Goal: Use online tool/utility: Utilize a website feature to perform a specific function

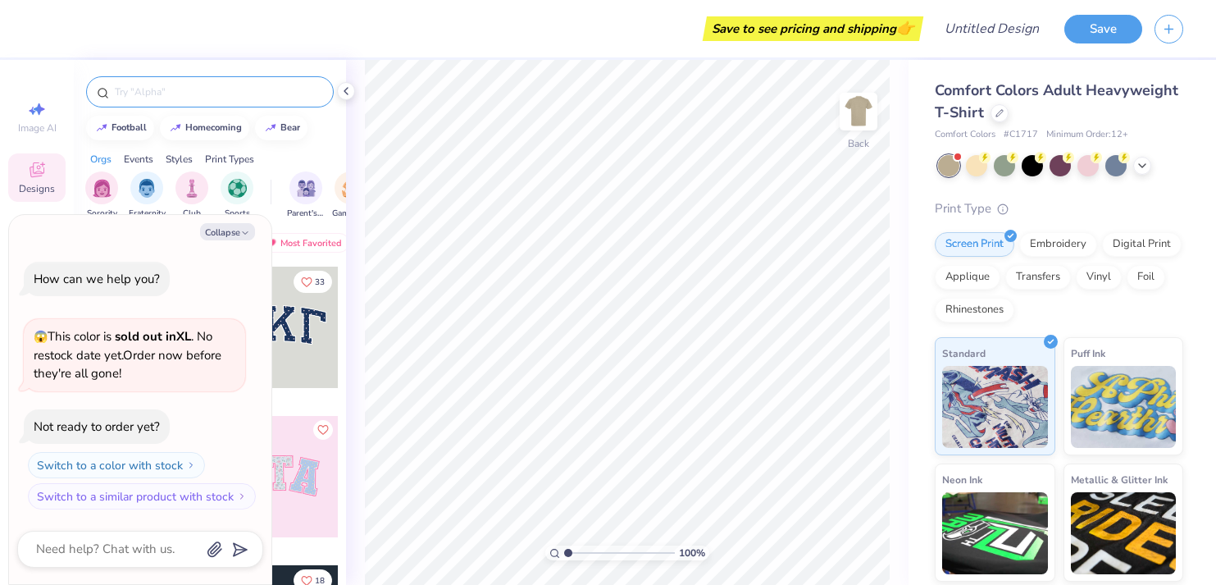
click at [173, 100] on div at bounding box center [210, 91] width 248 height 31
click at [223, 229] on button "Collapse" at bounding box center [227, 231] width 55 height 17
type textarea "x"
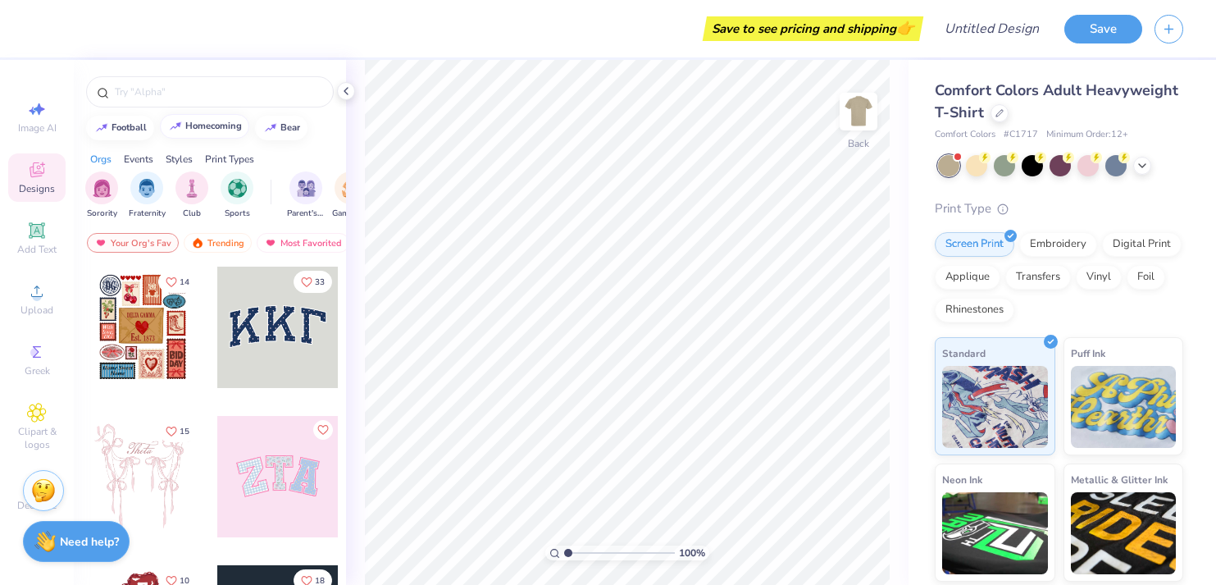
click at [202, 125] on div "homecoming" at bounding box center [213, 125] width 57 height 9
type input "homecoming"
click at [185, 98] on input "homecoming" at bounding box center [212, 92] width 199 height 16
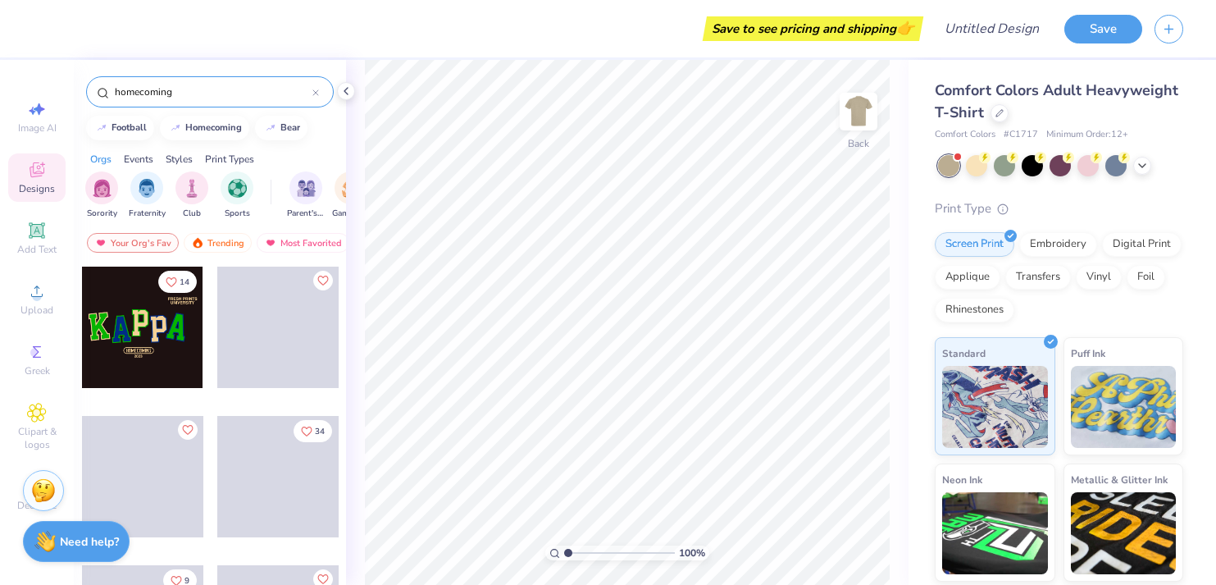
click at [185, 98] on input "homecoming" at bounding box center [212, 92] width 199 height 16
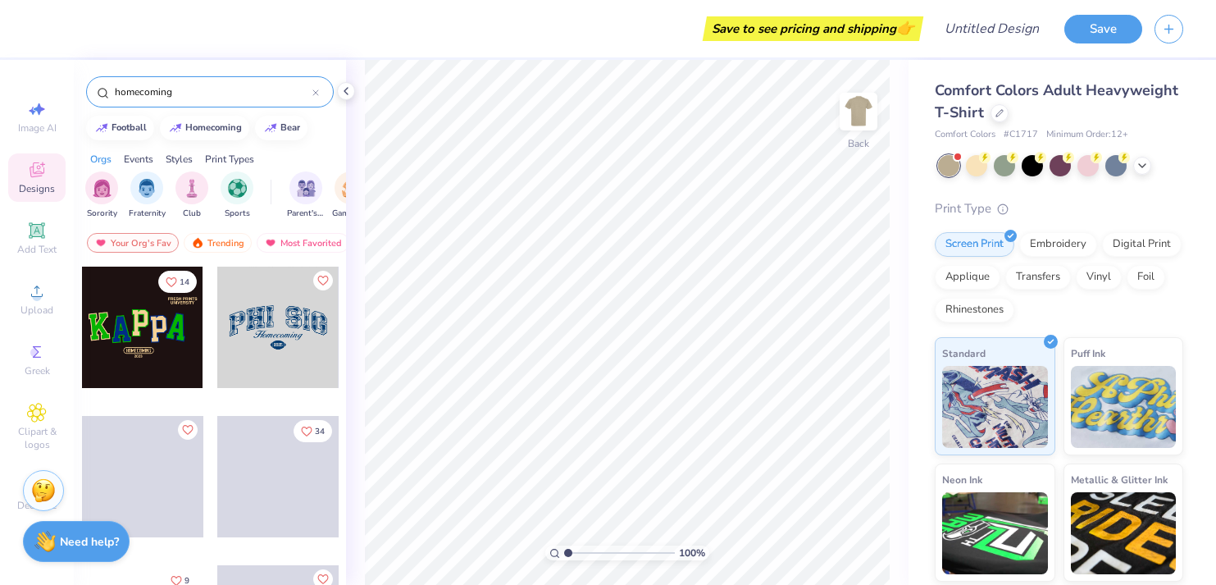
click at [185, 98] on input "homecoming" at bounding box center [212, 92] width 199 height 16
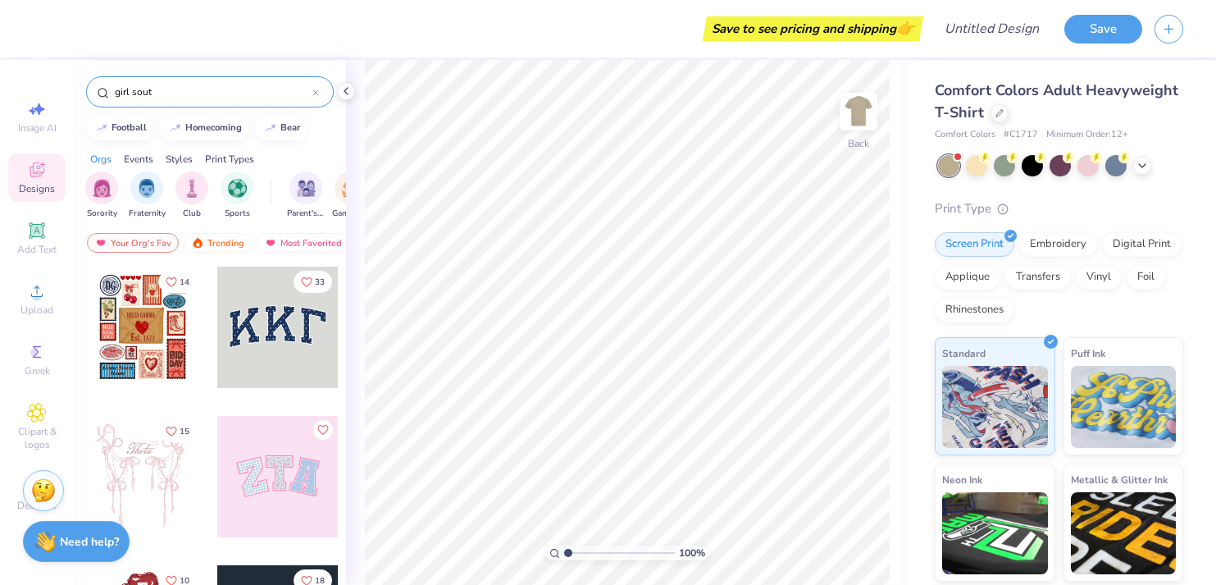
type input "girl sout"
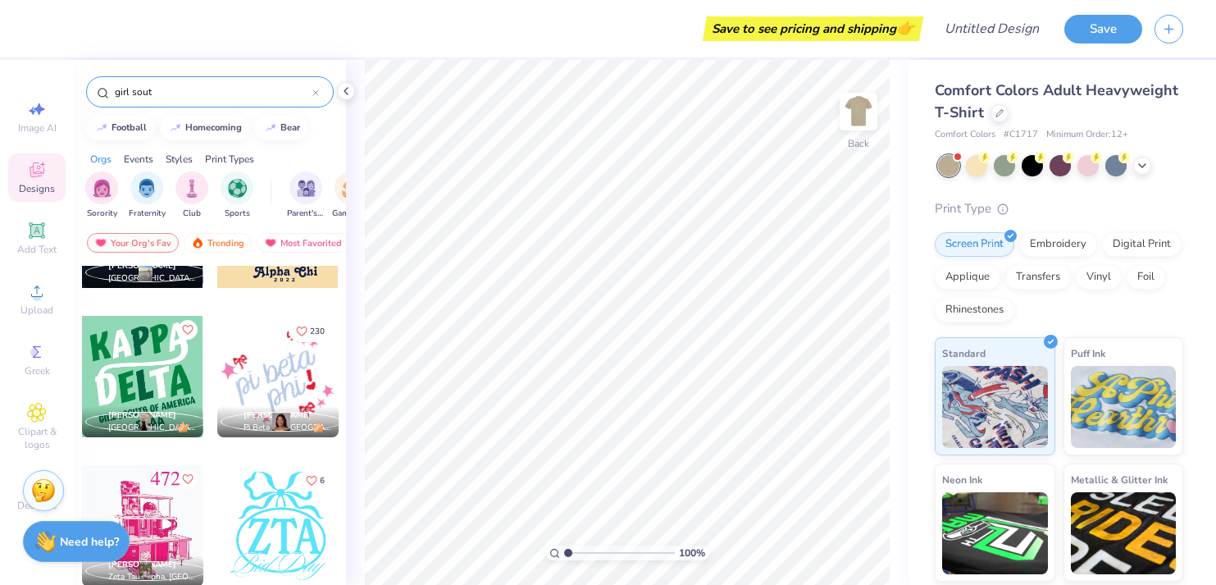
scroll to position [98, 0]
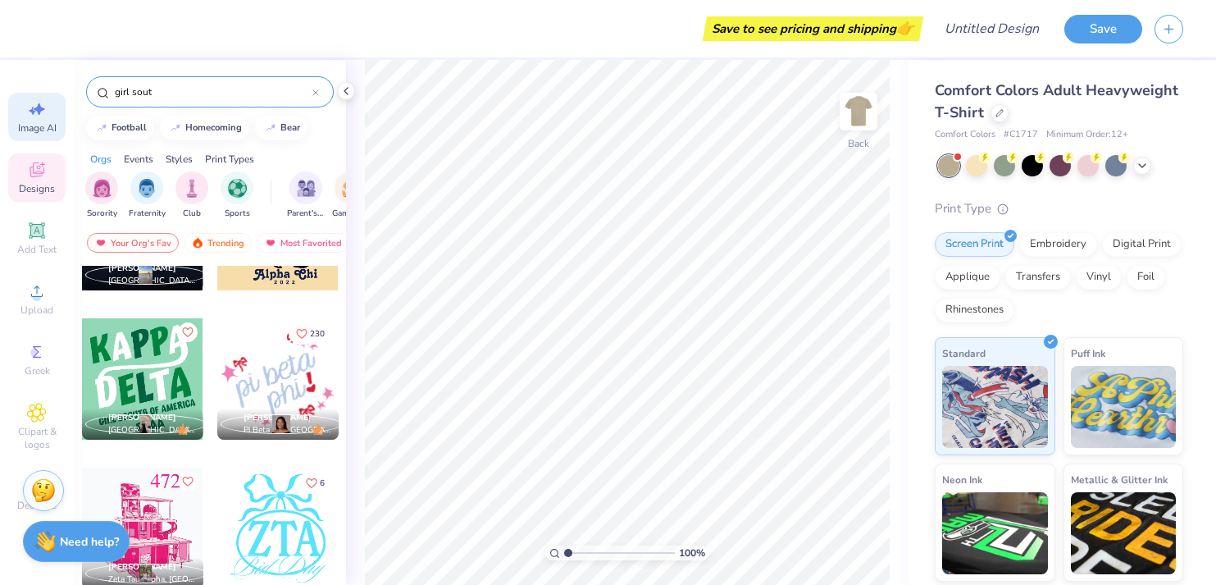
click at [42, 126] on span "Image AI" at bounding box center [37, 127] width 39 height 13
select select "4"
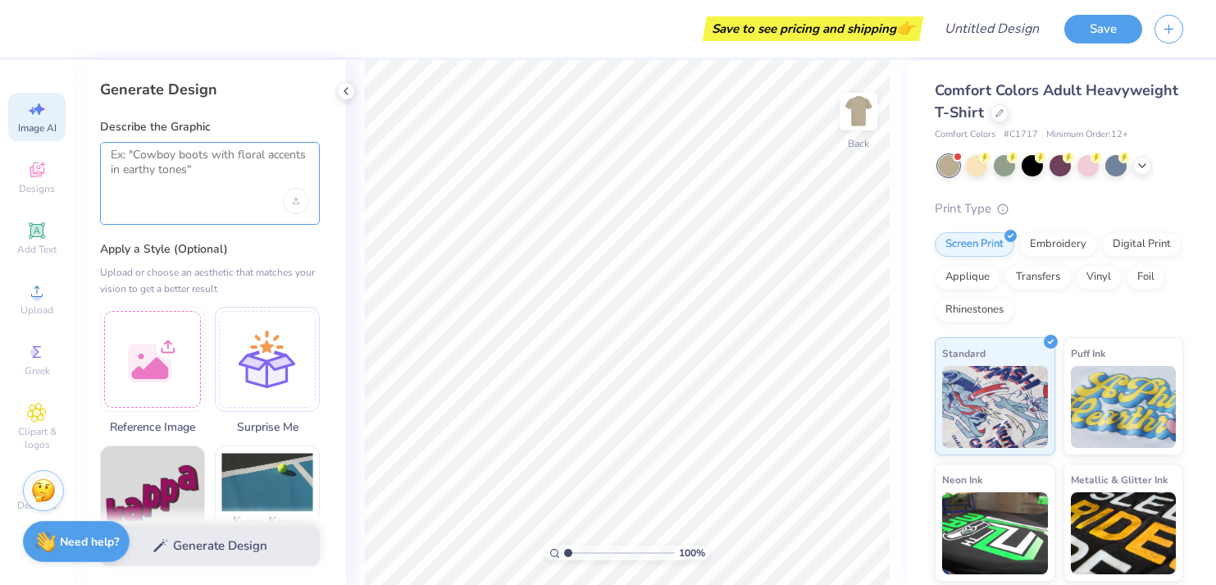
click at [186, 177] on textarea at bounding box center [210, 168] width 198 height 41
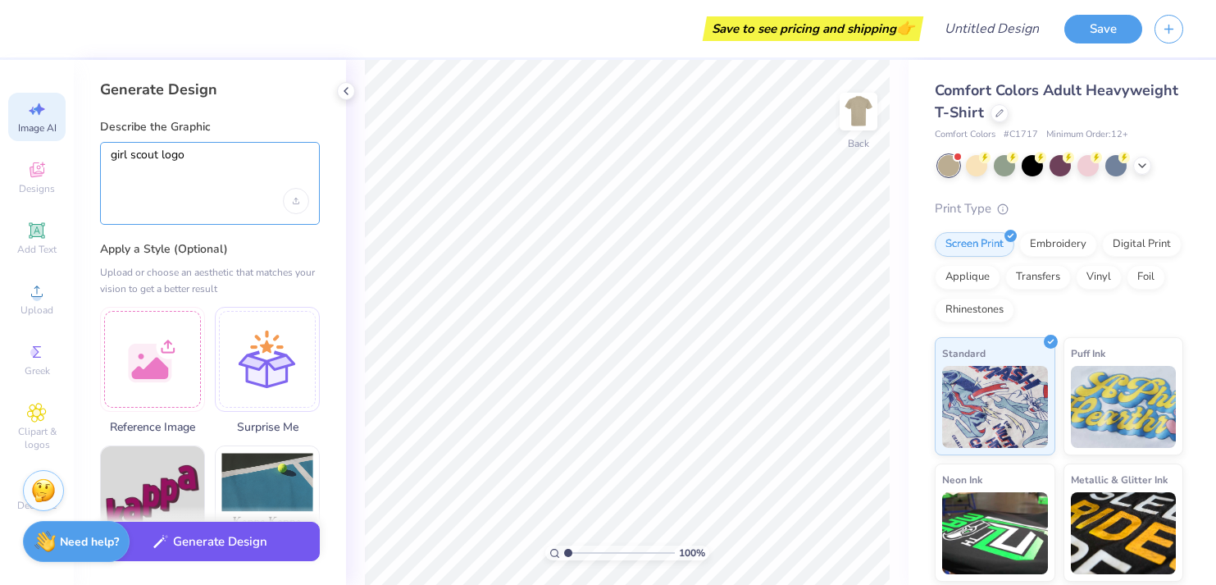
type textarea "girl scout logo"
click at [221, 546] on button "Generate Design" at bounding box center [210, 541] width 220 height 40
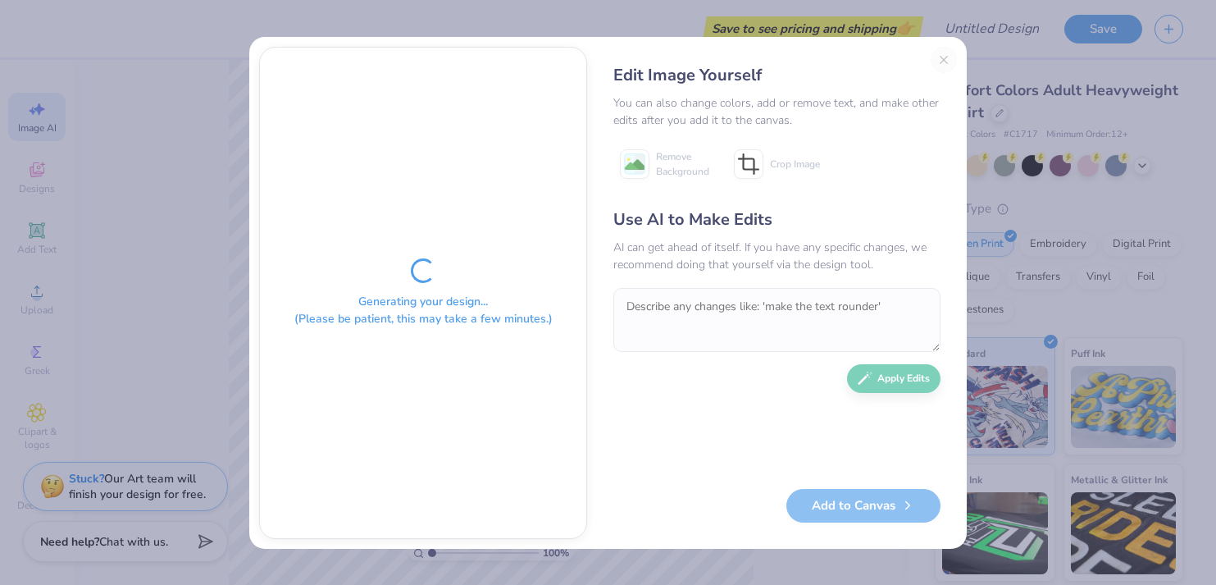
click at [540, 134] on div "Generating your design... (Please be patient, this may take a few minutes.)" at bounding box center [423, 293] width 326 height 490
click at [756, 25] on div "Generating your design... (Please be patient, this may take a few minutes.) Edi…" at bounding box center [608, 292] width 1216 height 585
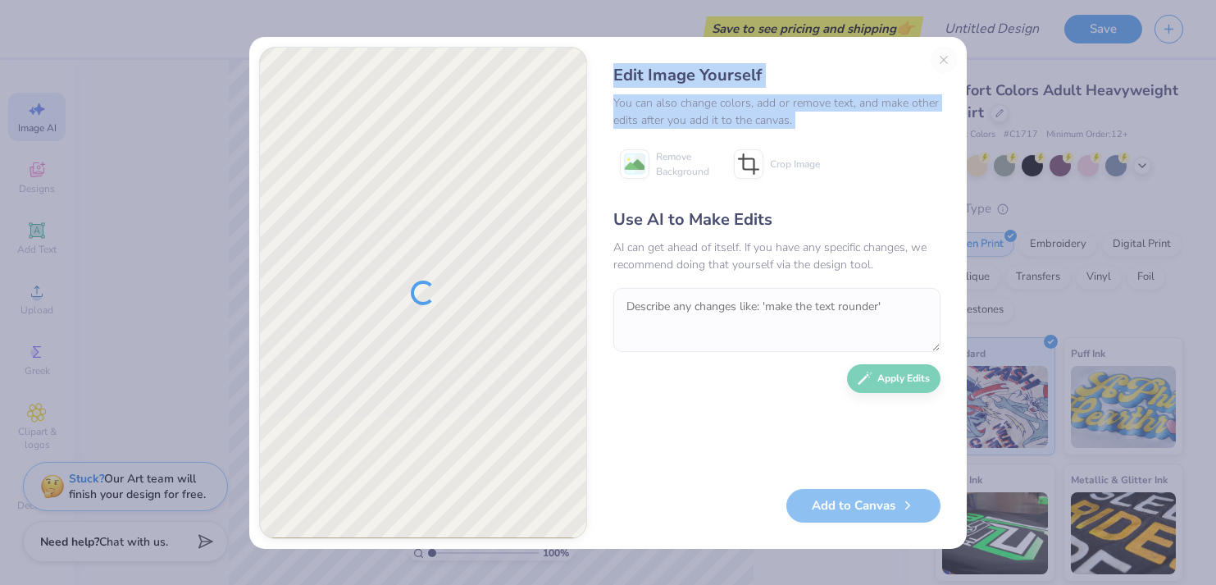
click at [655, 155] on div "Edit Image Yourself You can also change colors, add or remove text, and make ot…" at bounding box center [607, 293] width 717 height 512
click at [691, 60] on div "Edit Image Yourself You can also change colors, add or remove text, and make ot…" at bounding box center [777, 293] width 360 height 492
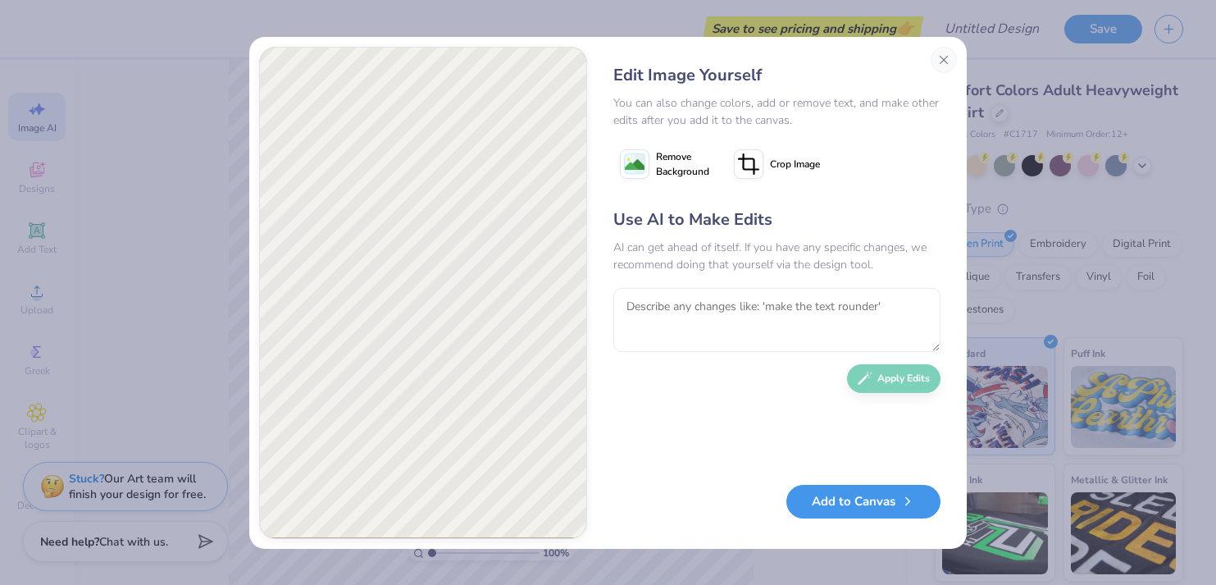
click at [874, 499] on button "Add to Canvas" at bounding box center [863, 502] width 154 height 34
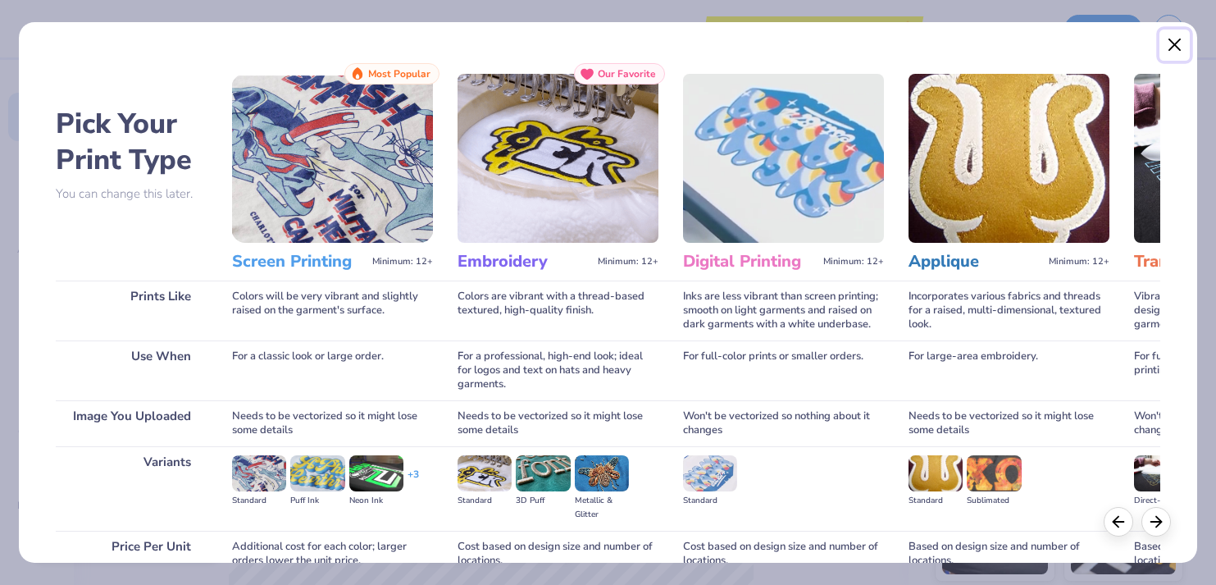
click at [1171, 46] on button "Close" at bounding box center [1174, 45] width 31 height 31
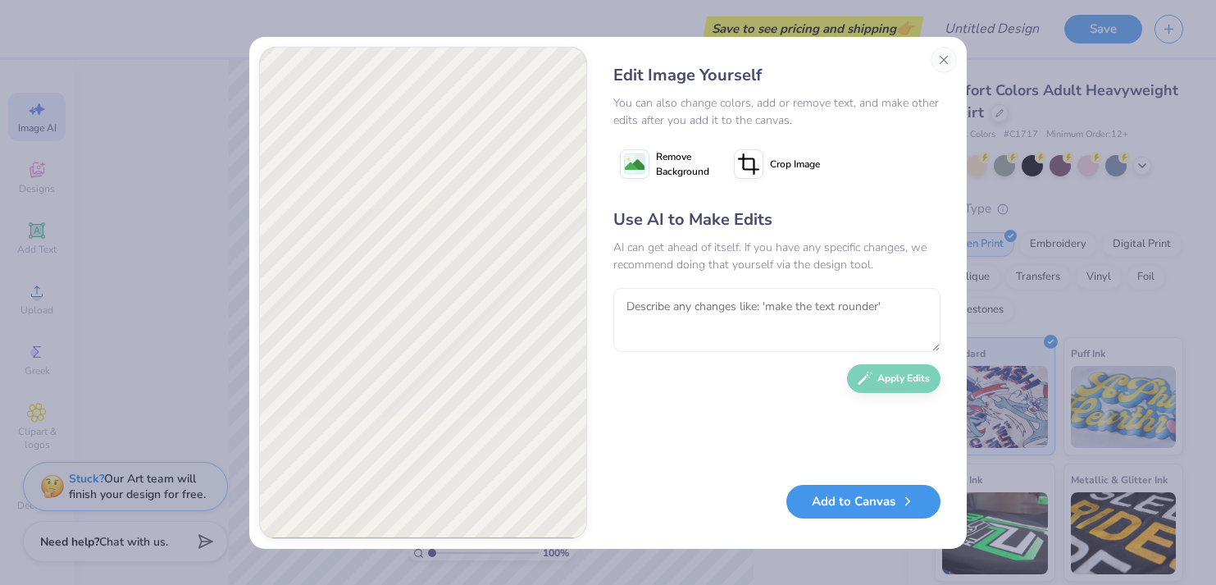
click at [887, 500] on button "Add to Canvas" at bounding box center [863, 502] width 154 height 34
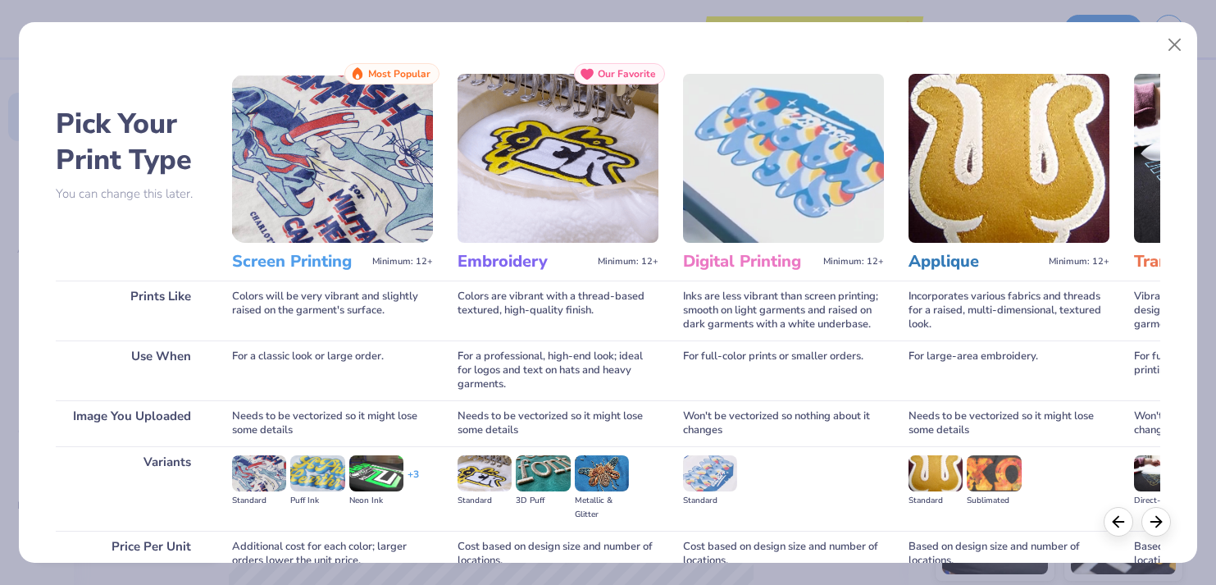
scroll to position [151, 0]
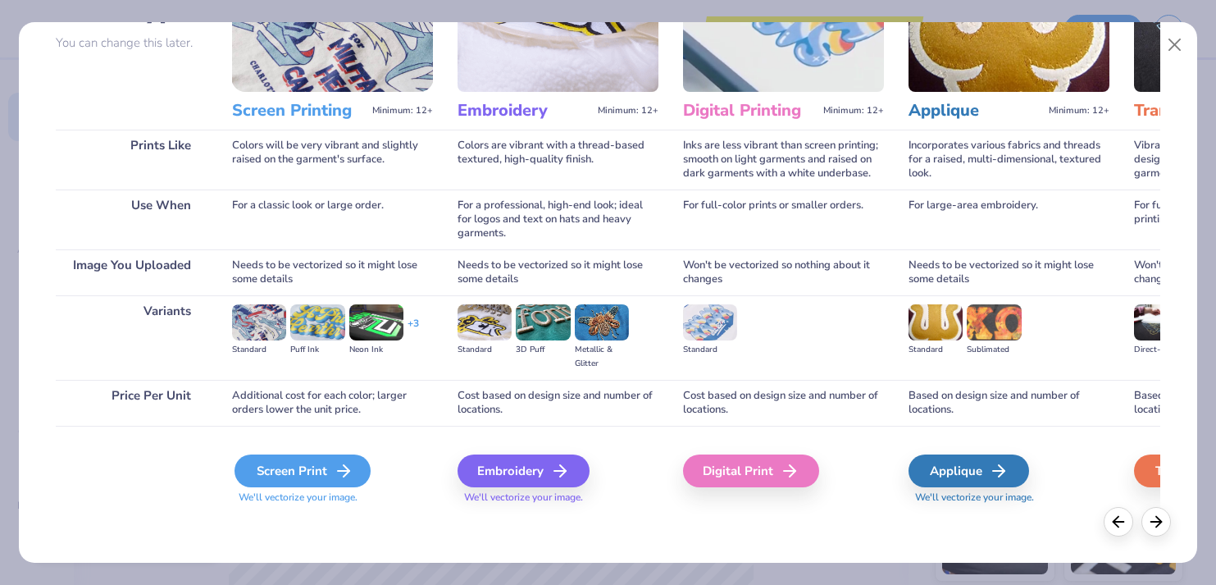
click at [334, 470] on icon at bounding box center [344, 471] width 20 height 20
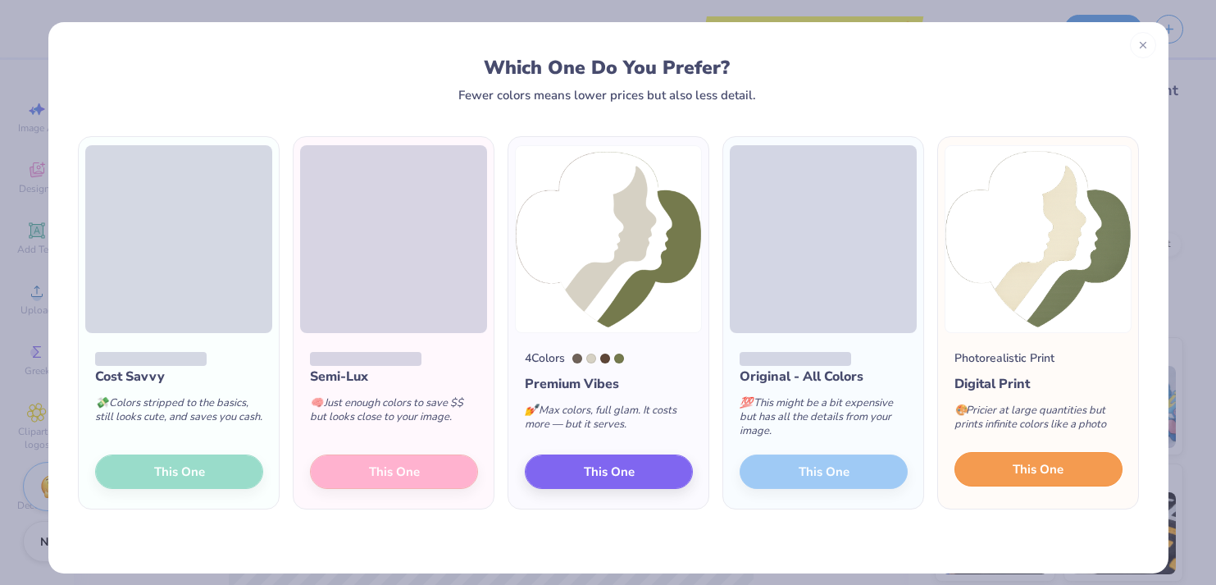
click at [1048, 475] on span "This One" at bounding box center [1038, 469] width 51 height 19
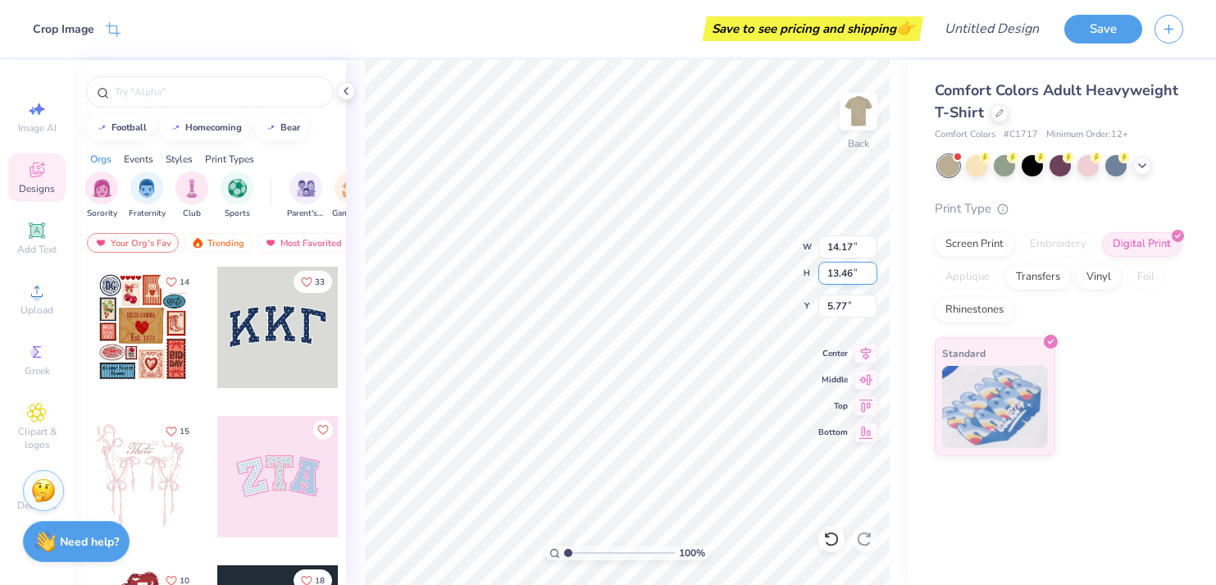
type input "2.55"
type input "2.43"
type input "4.10"
type input "4.66"
type input "3.62"
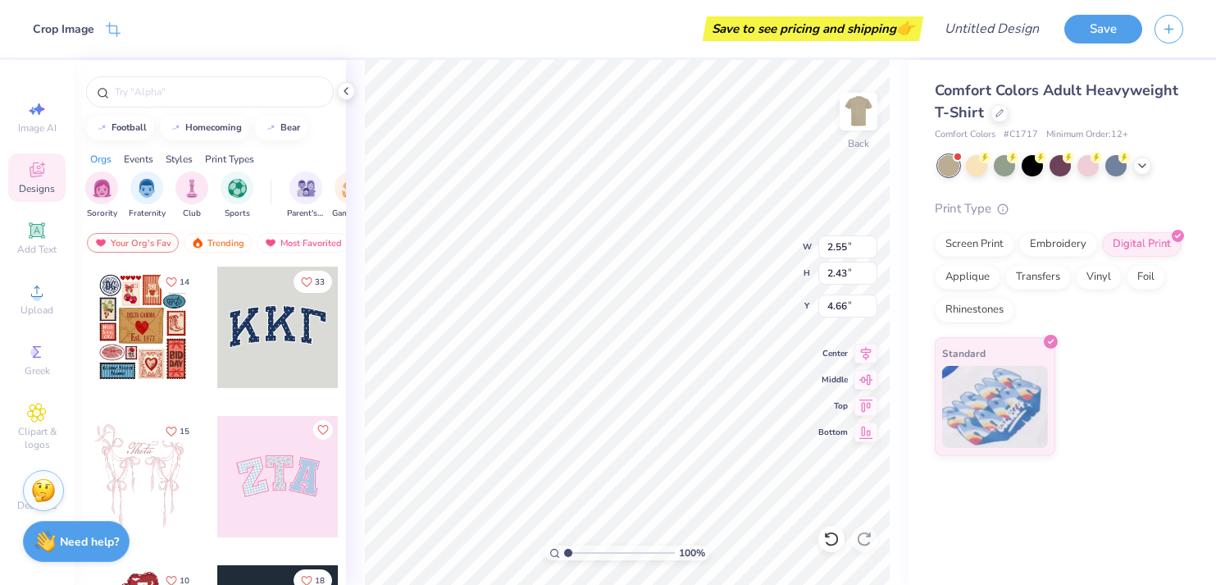
type input "3.44"
type input "3.65"
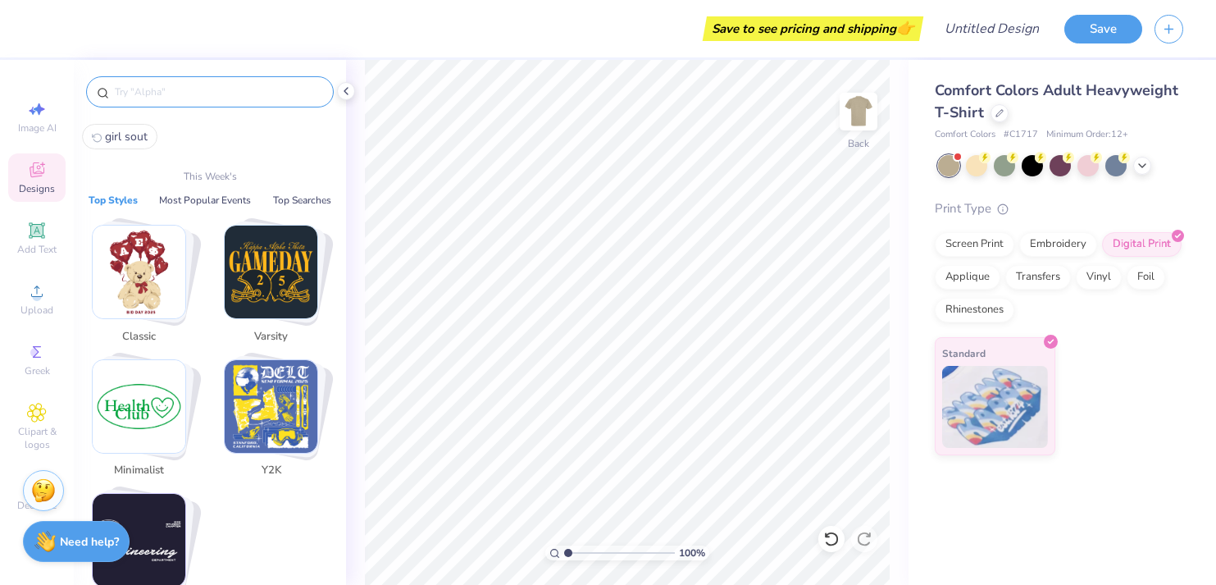
click at [214, 93] on input "text" at bounding box center [218, 92] width 210 height 16
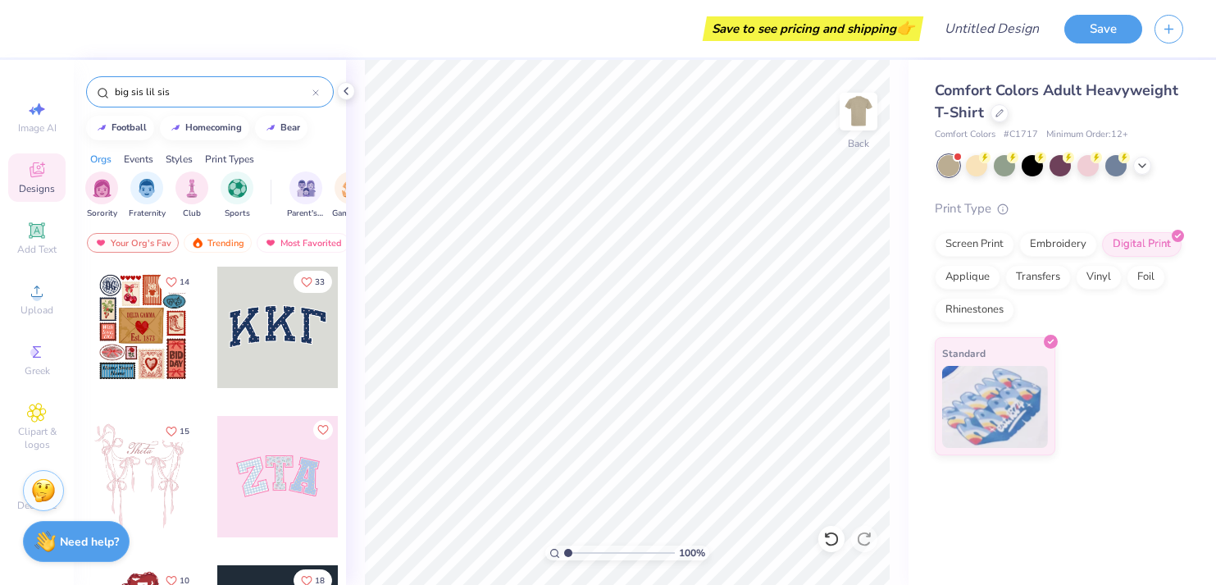
type input "big sis lil sis"
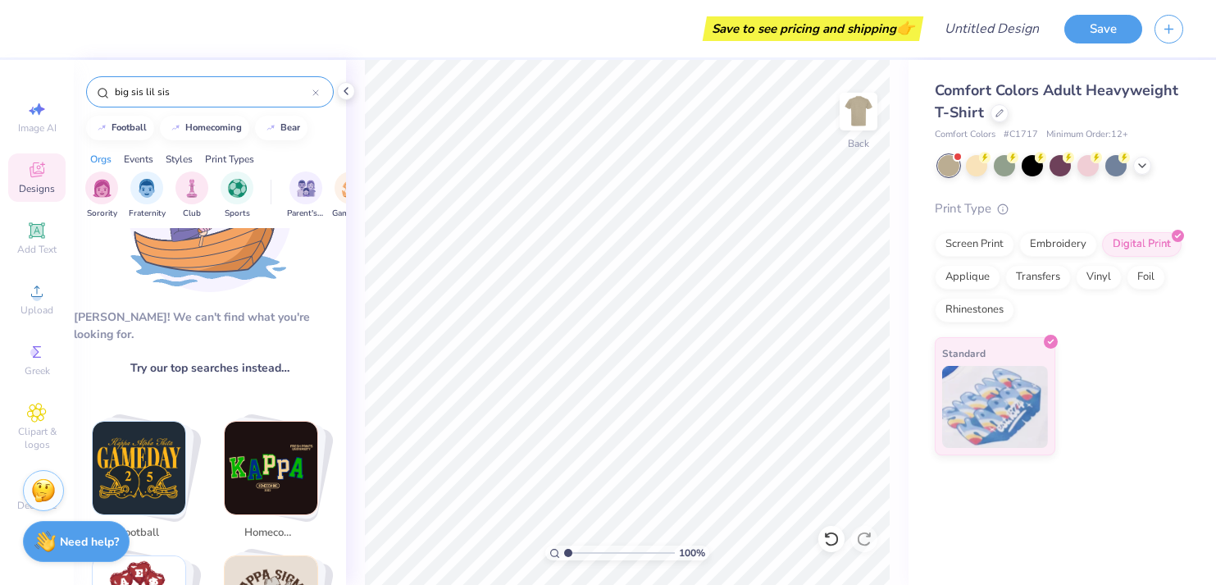
scroll to position [0, 0]
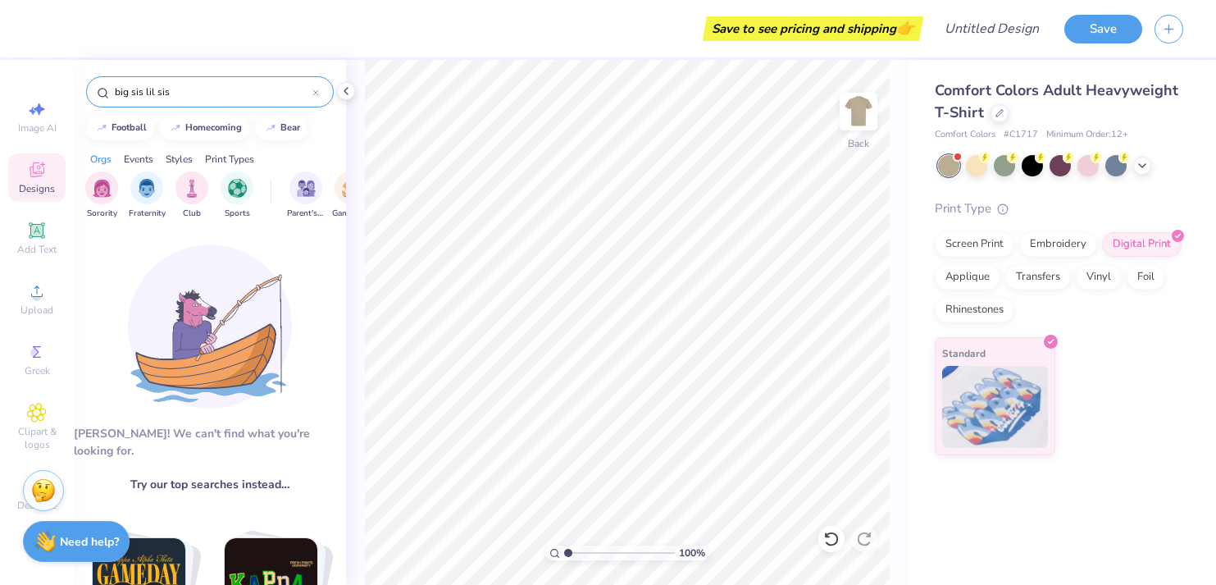
drag, startPoint x: 200, startPoint y: 96, endPoint x: 104, endPoint y: 91, distance: 96.1
click at [103, 91] on div "big sis lil sis" at bounding box center [210, 91] width 248 height 31
click at [215, 104] on div "big lil" at bounding box center [210, 91] width 248 height 31
click at [181, 98] on input "big lil" at bounding box center [212, 92] width 199 height 16
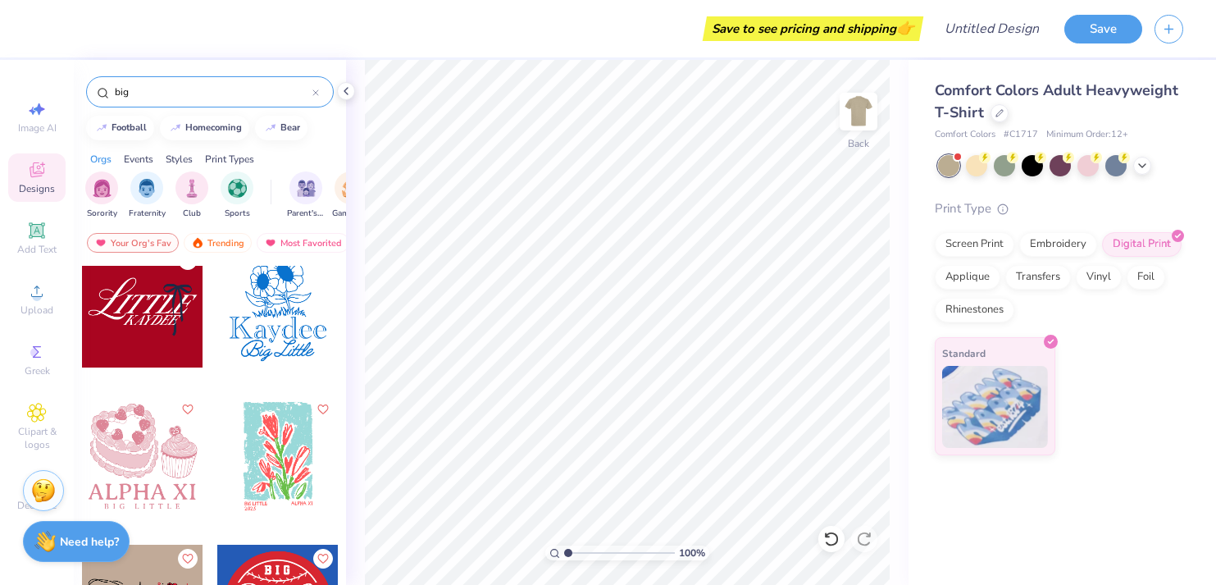
scroll to position [5039, 0]
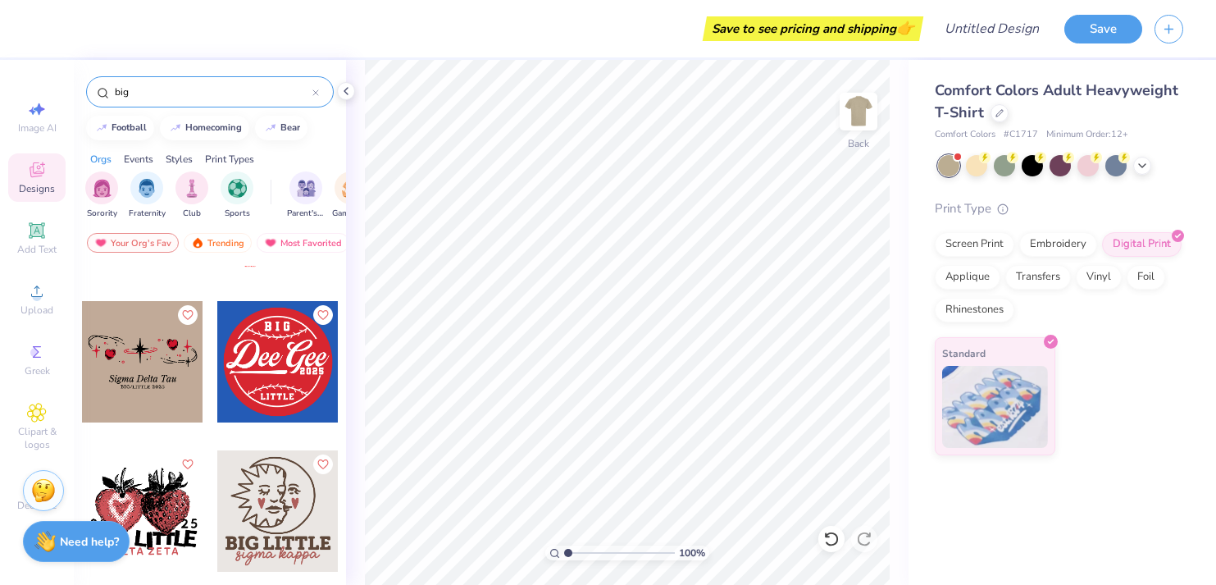
click at [162, 88] on input "big" at bounding box center [212, 92] width 199 height 16
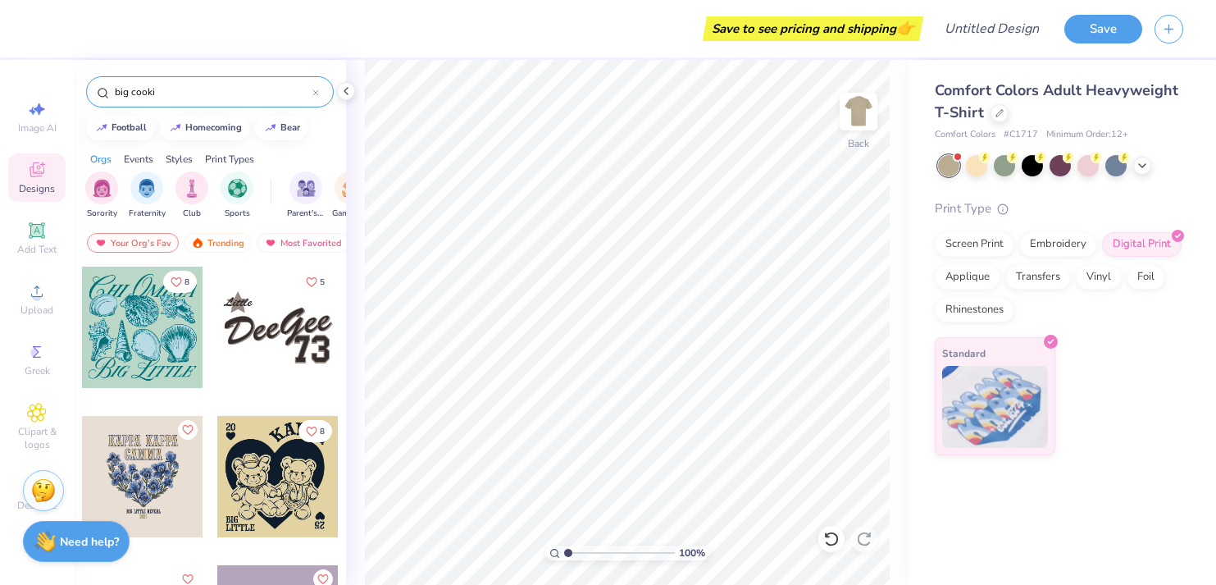
type input "big cookie"
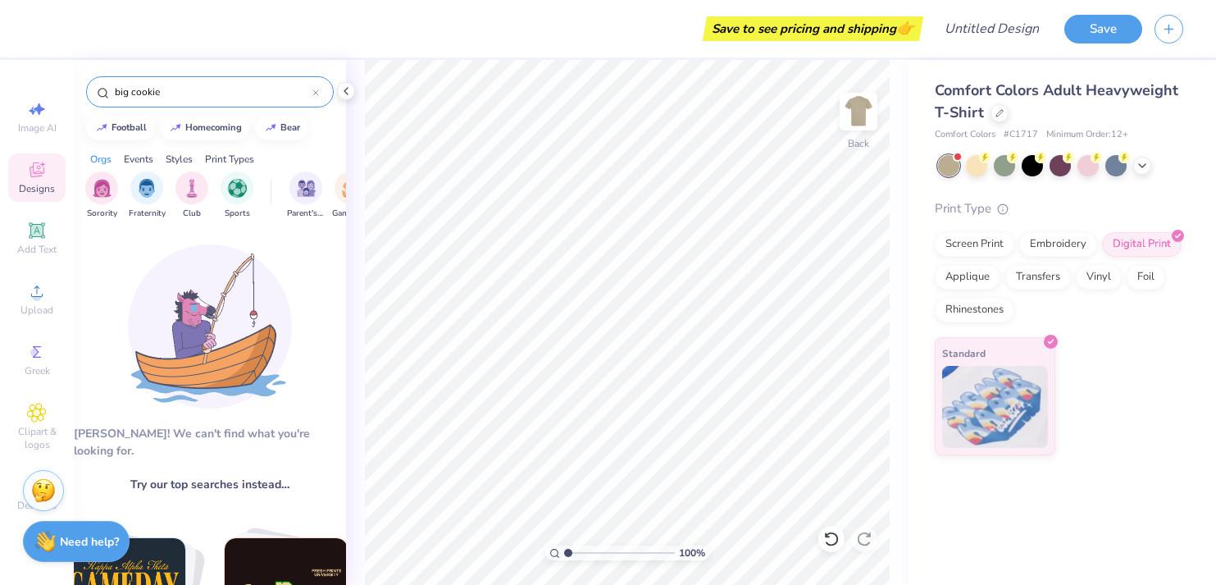
click at [182, 93] on input "big cookie" at bounding box center [212, 92] width 199 height 16
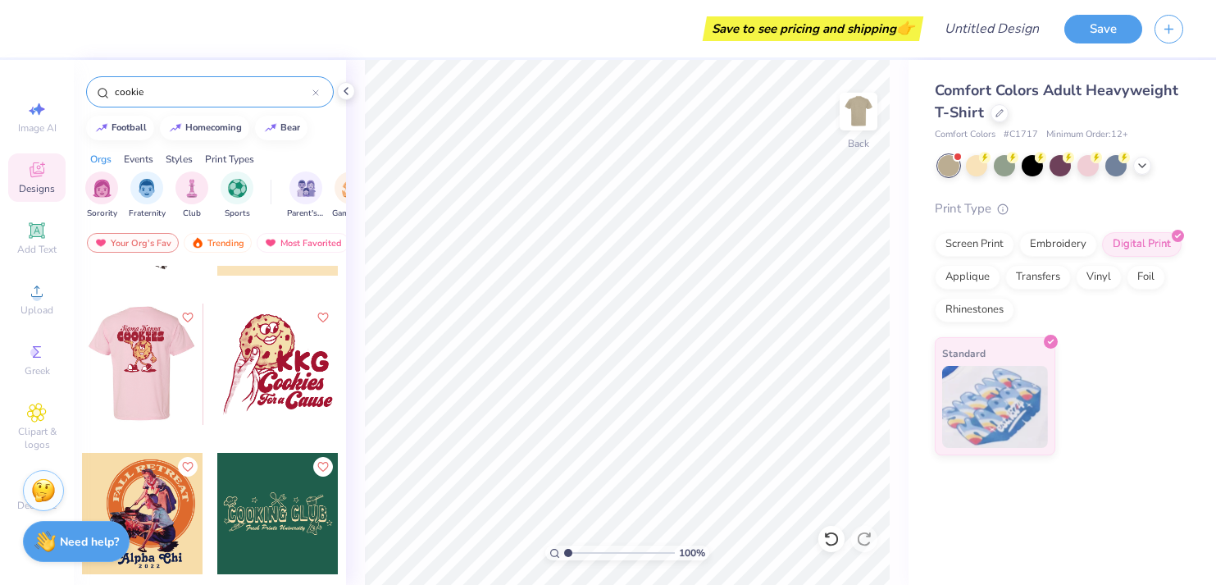
scroll to position [119, 0]
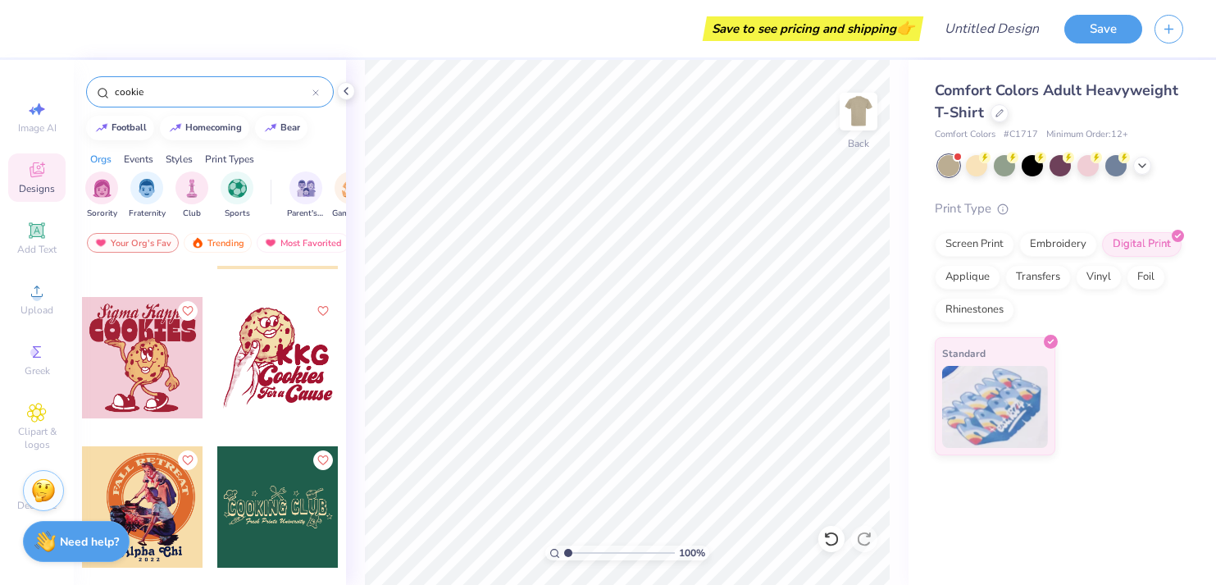
type input "cookie"
click at [217, 376] on div at bounding box center [156, 357] width 121 height 121
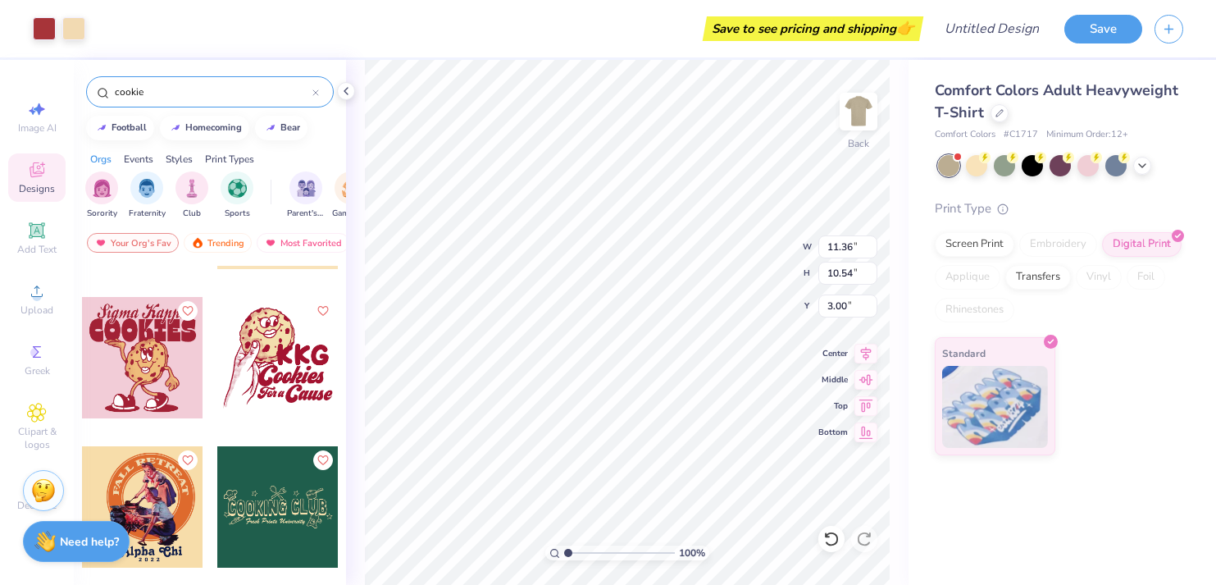
type input "7.79"
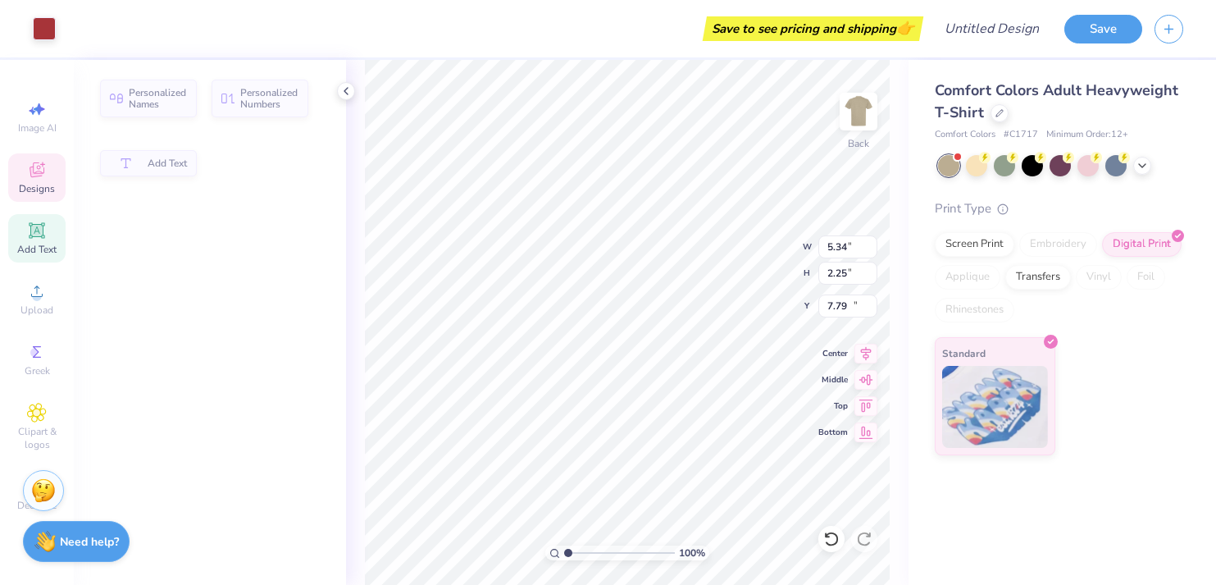
type input "5.34"
type input "2.25"
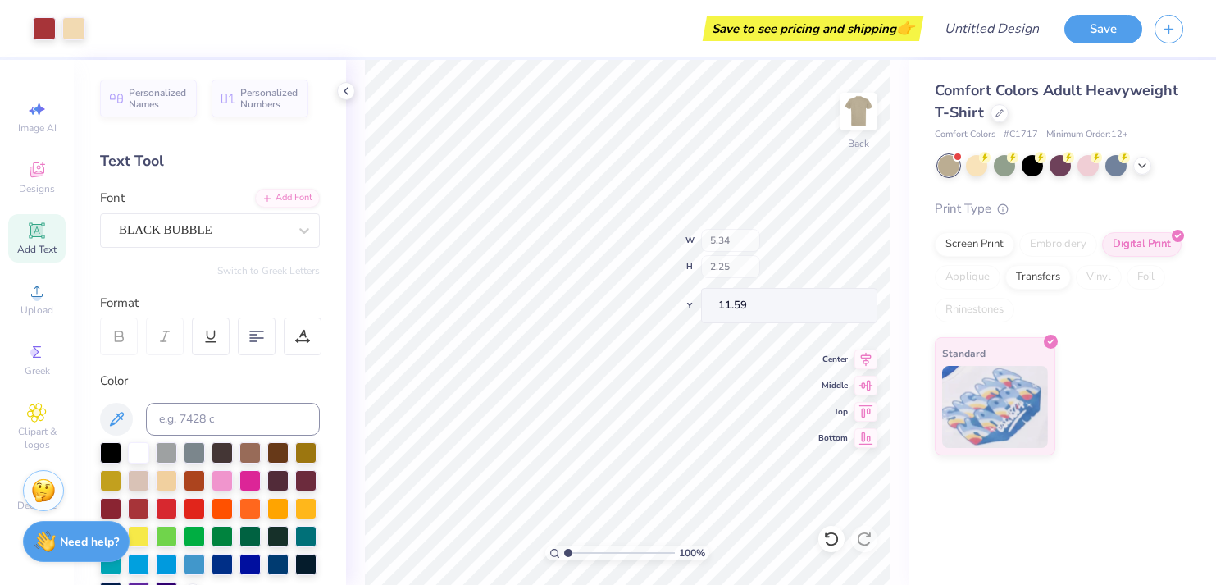
type input "11.37"
type input "7.43"
type input "10.50"
type input "7.82"
click at [854, 116] on img at bounding box center [859, 112] width 66 height 66
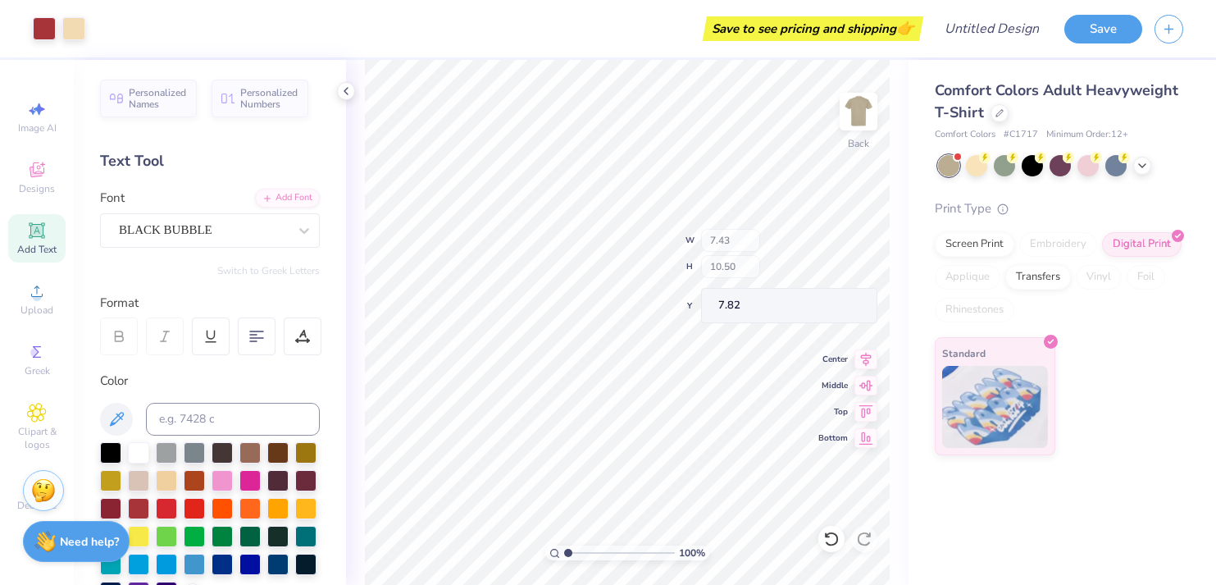
click at [863, 113] on img at bounding box center [858, 111] width 33 height 33
click at [859, 121] on img at bounding box center [859, 112] width 66 height 66
